Goal: Information Seeking & Learning: Learn about a topic

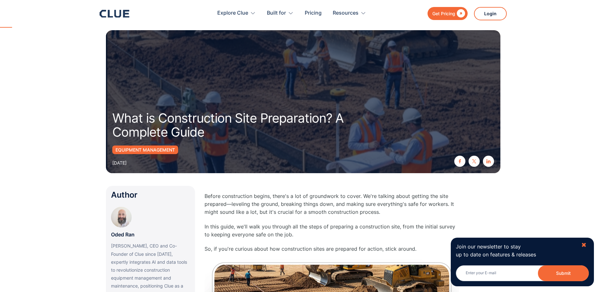
click at [583, 246] on div "✖" at bounding box center [583, 245] width 5 height 8
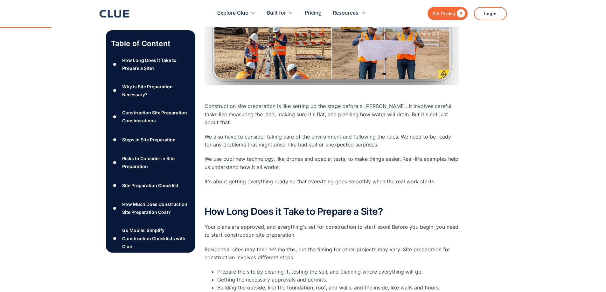
scroll to position [318, 0]
click at [147, 184] on div "Site Preparation Checklist" at bounding box center [150, 186] width 56 height 8
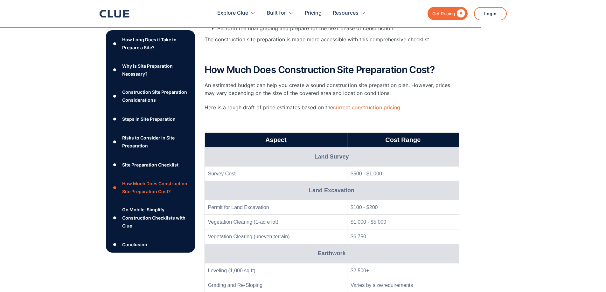
scroll to position [54, 0]
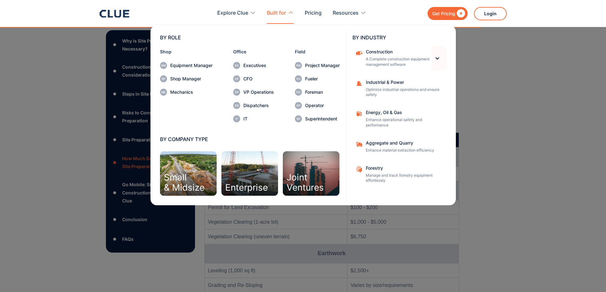
click at [437, 58] on div at bounding box center [436, 58] width 5 height 5
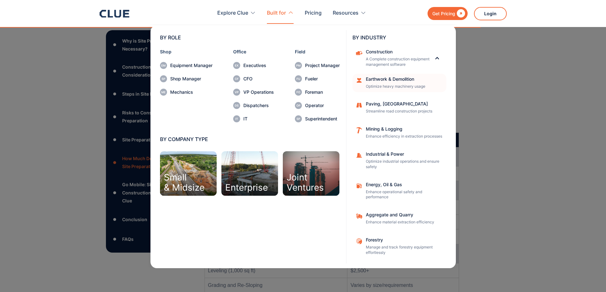
click at [392, 78] on div "Earthwork & Demolition" at bounding box center [404, 79] width 76 height 4
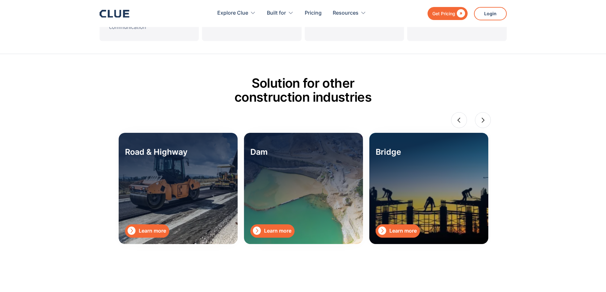
scroll to position [795, 0]
